Goal: Find specific page/section: Find specific page/section

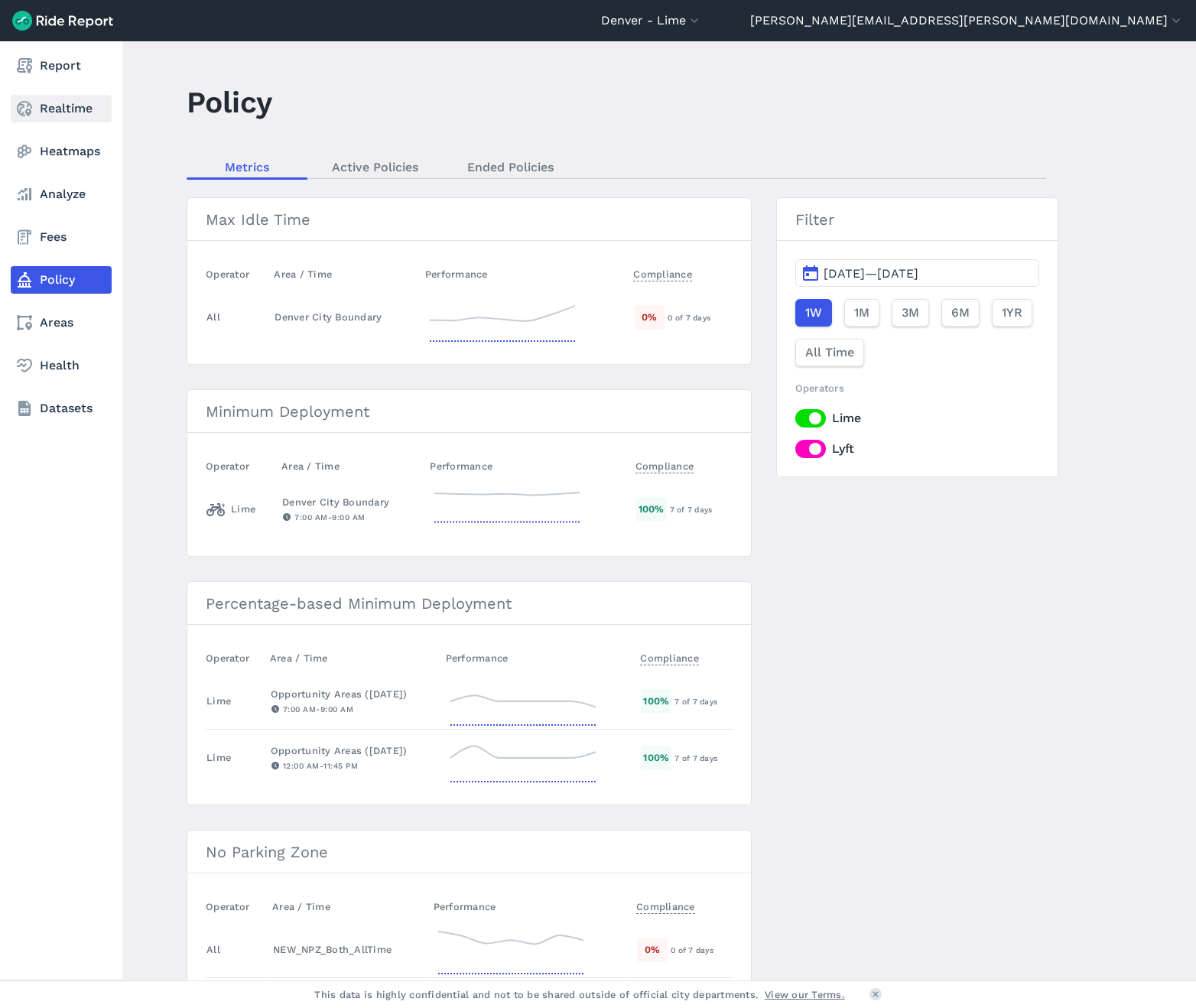
click at [57, 111] on link "Realtime" at bounding box center [61, 109] width 101 height 28
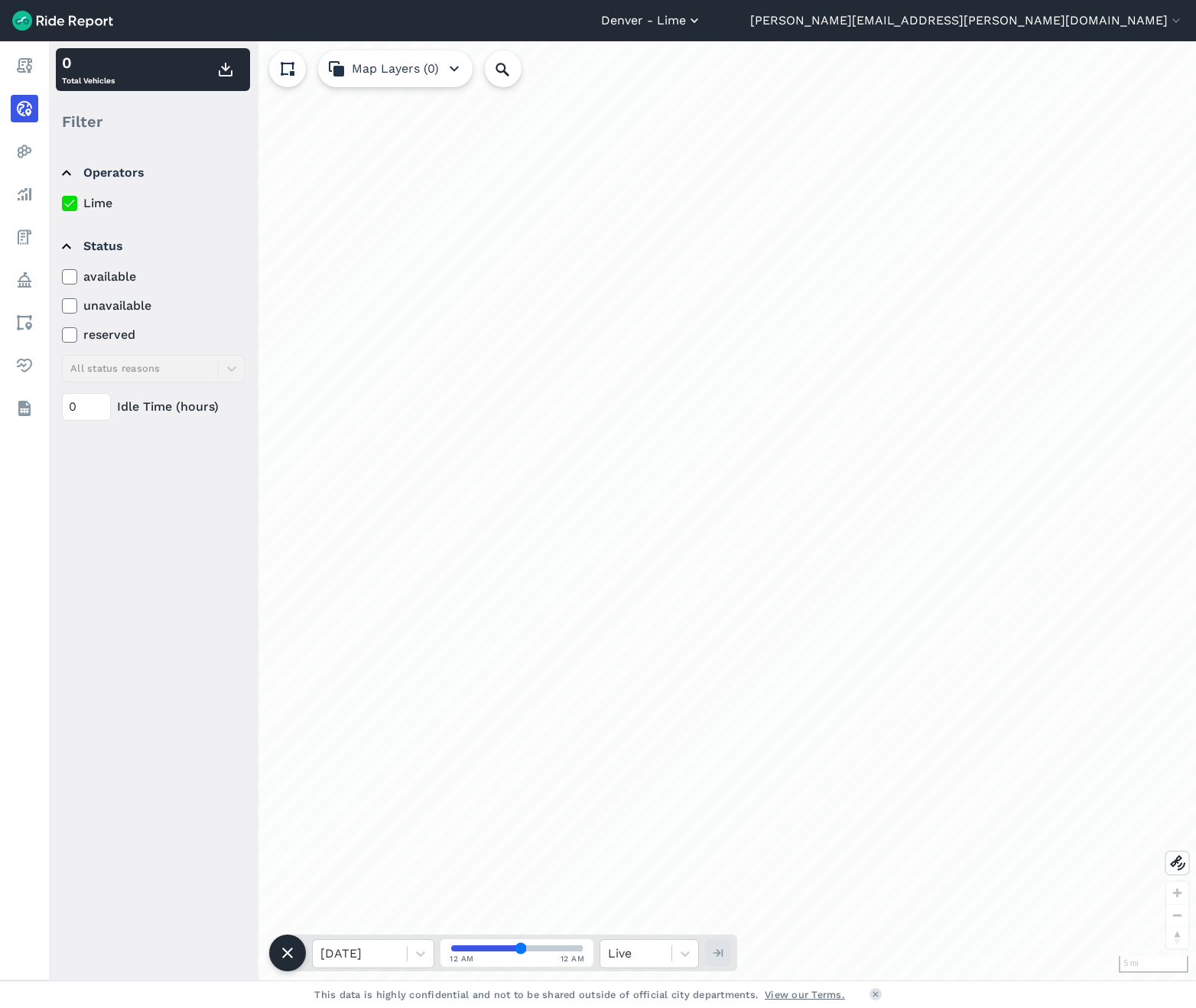
click at [702, 19] on button "Denver - Lime" at bounding box center [651, 20] width 101 height 19
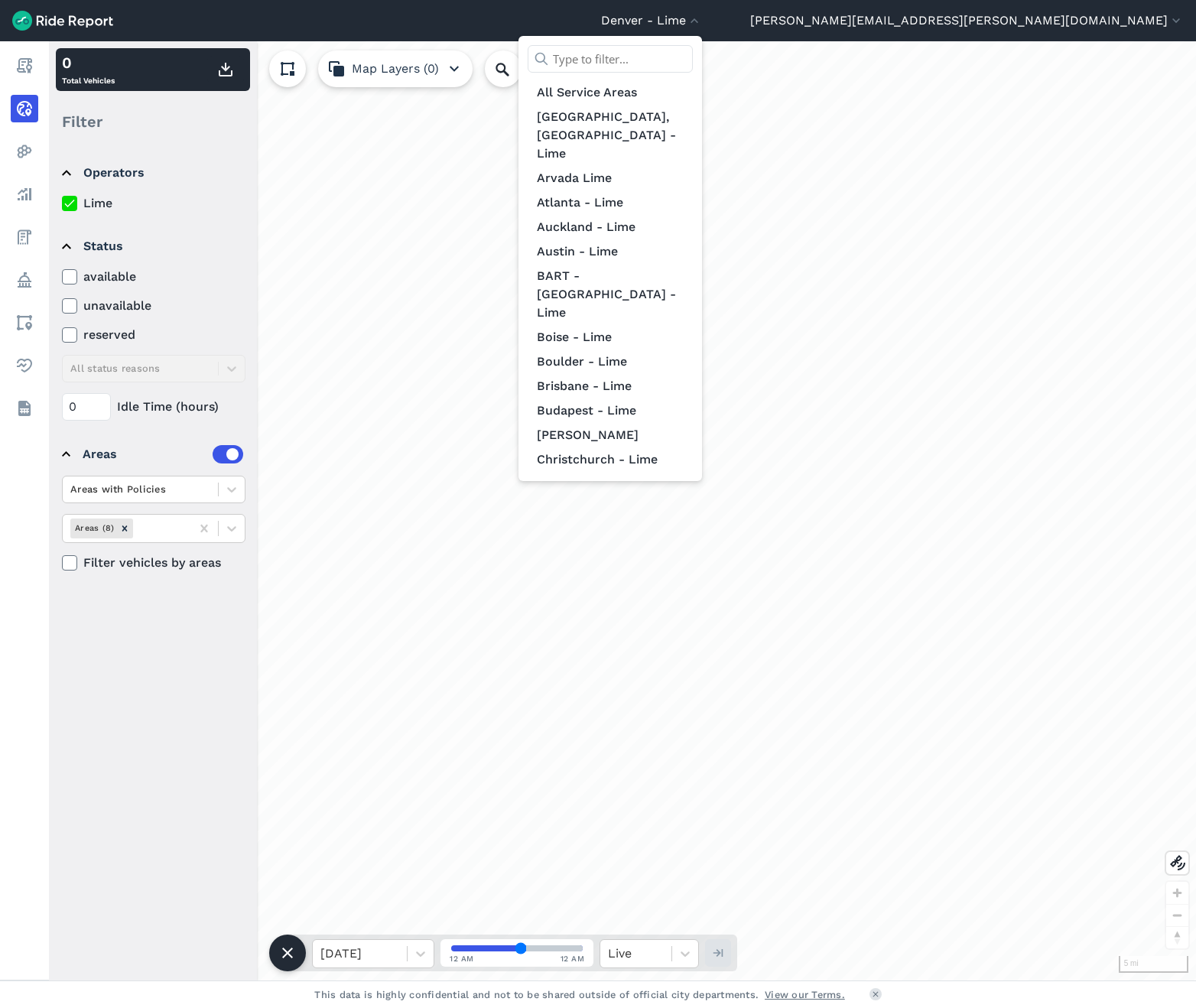
click at [693, 57] on input "text" at bounding box center [610, 59] width 165 height 28
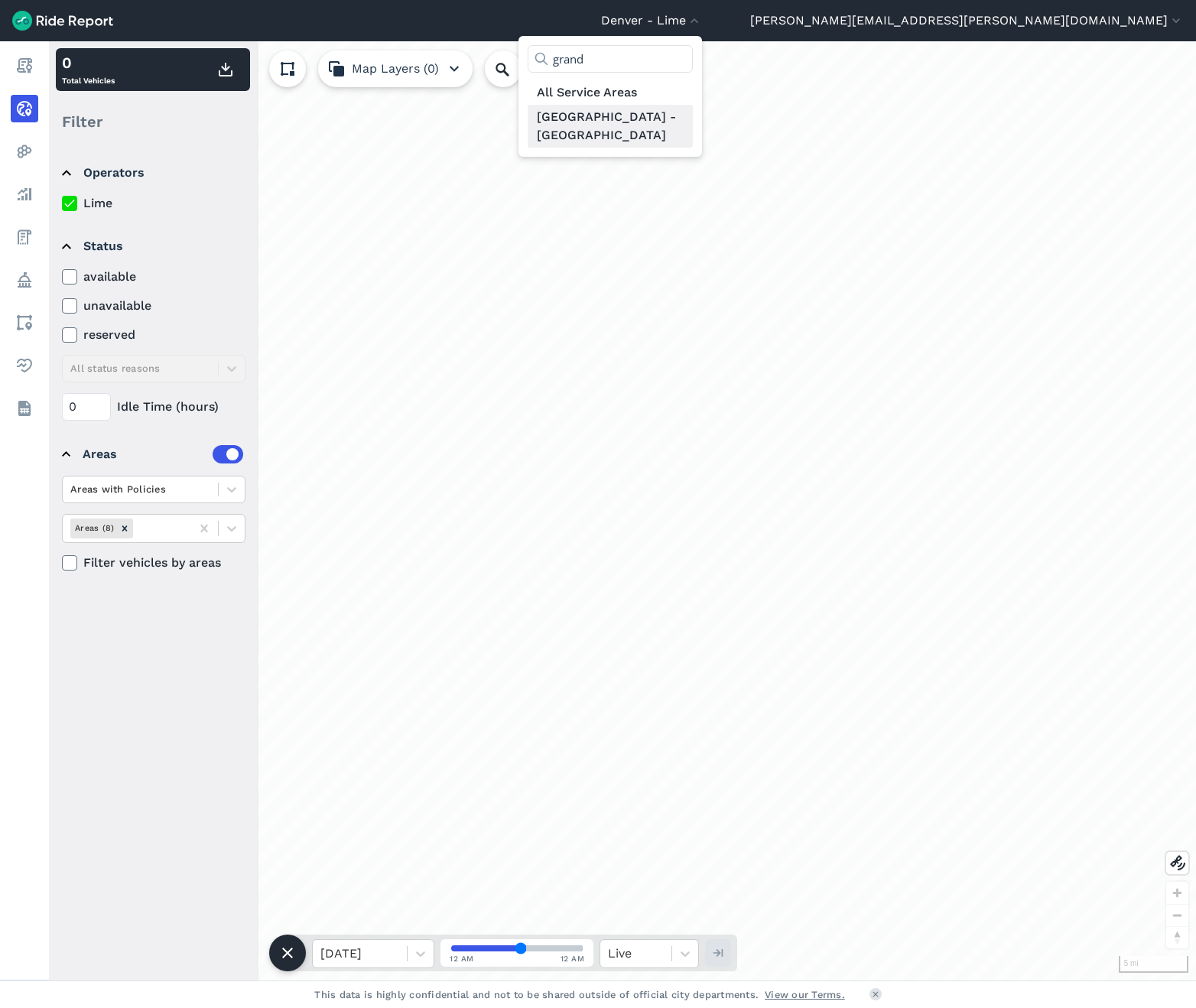
type input "grand"
click at [693, 124] on link "[GEOGRAPHIC_DATA] - [GEOGRAPHIC_DATA]" at bounding box center [610, 126] width 165 height 43
